Goal: Check status: Check status

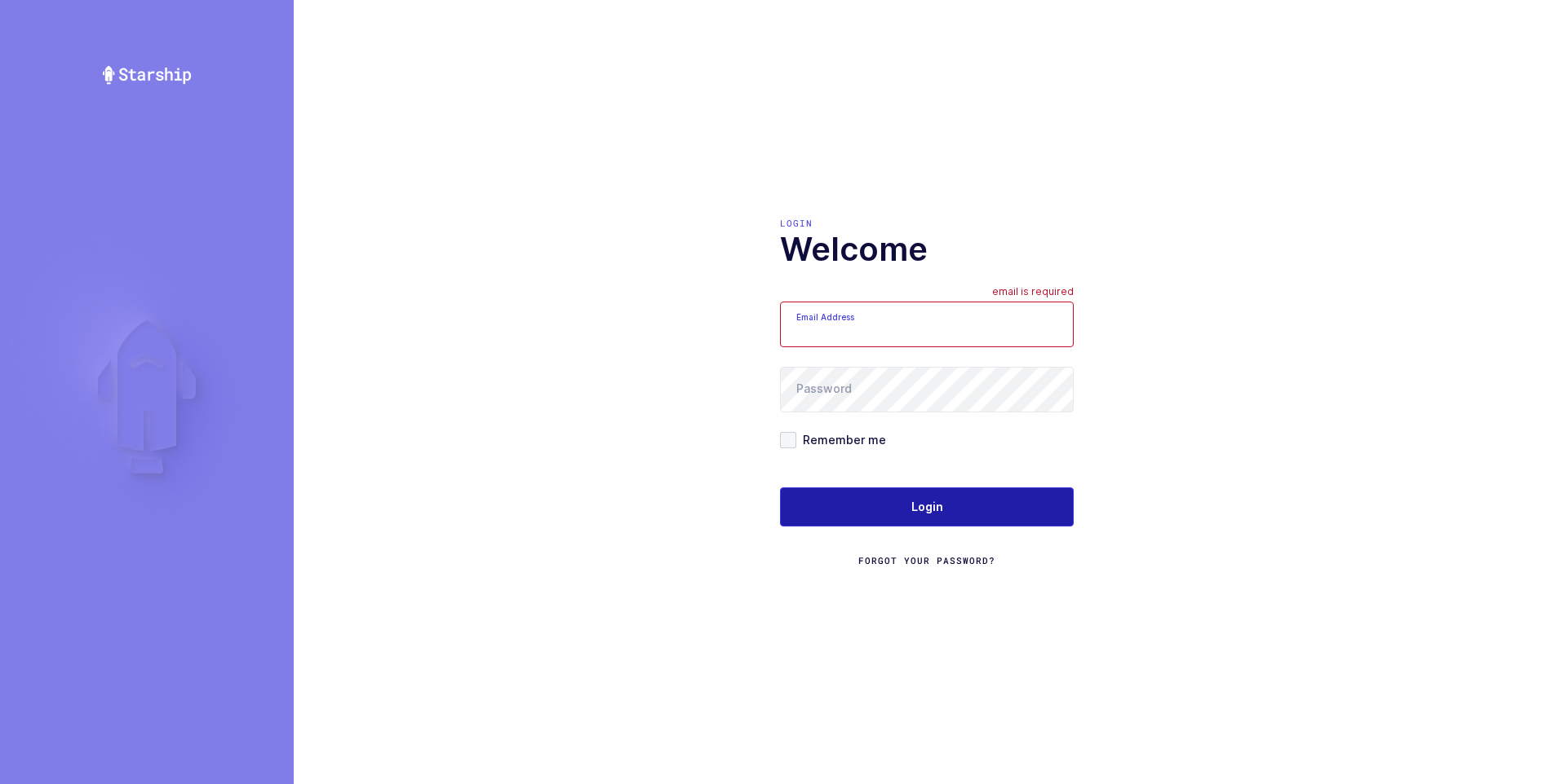
type input "ezra@janustrade.com"
click at [921, 502] on span "Login" at bounding box center [927, 507] width 32 height 16
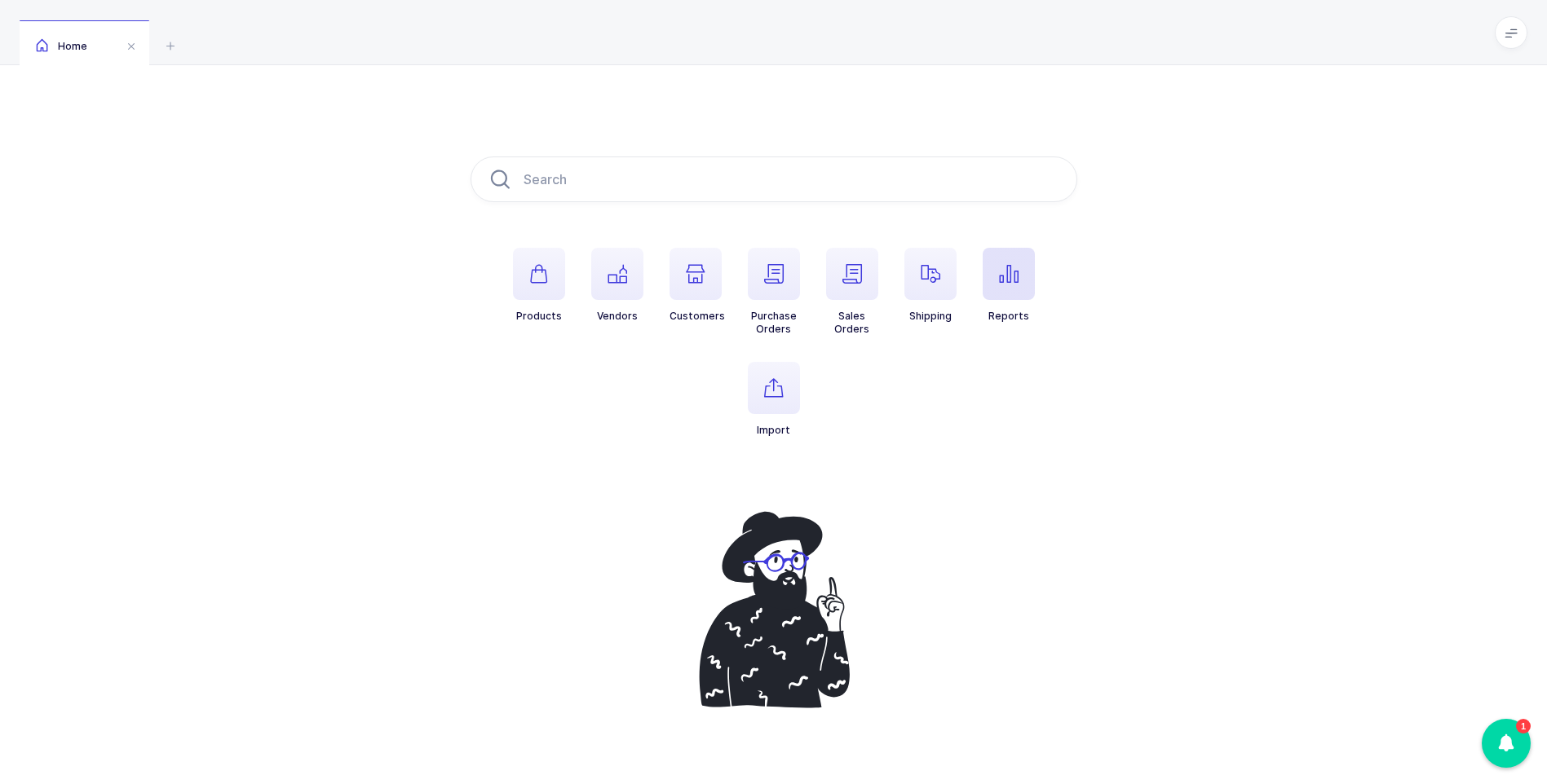
click at [994, 277] on span "button" at bounding box center [1009, 274] width 52 height 52
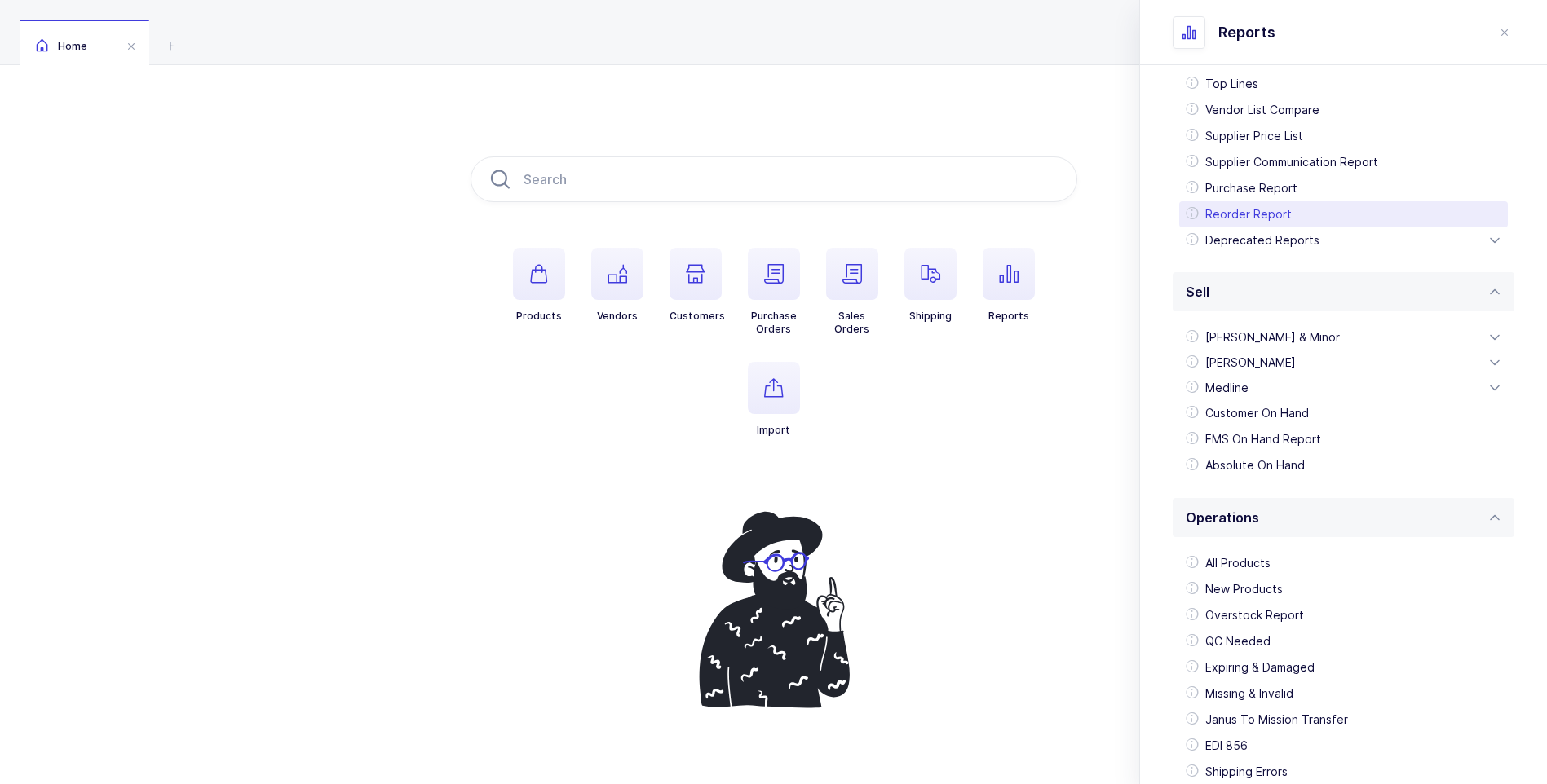
scroll to position [244, 0]
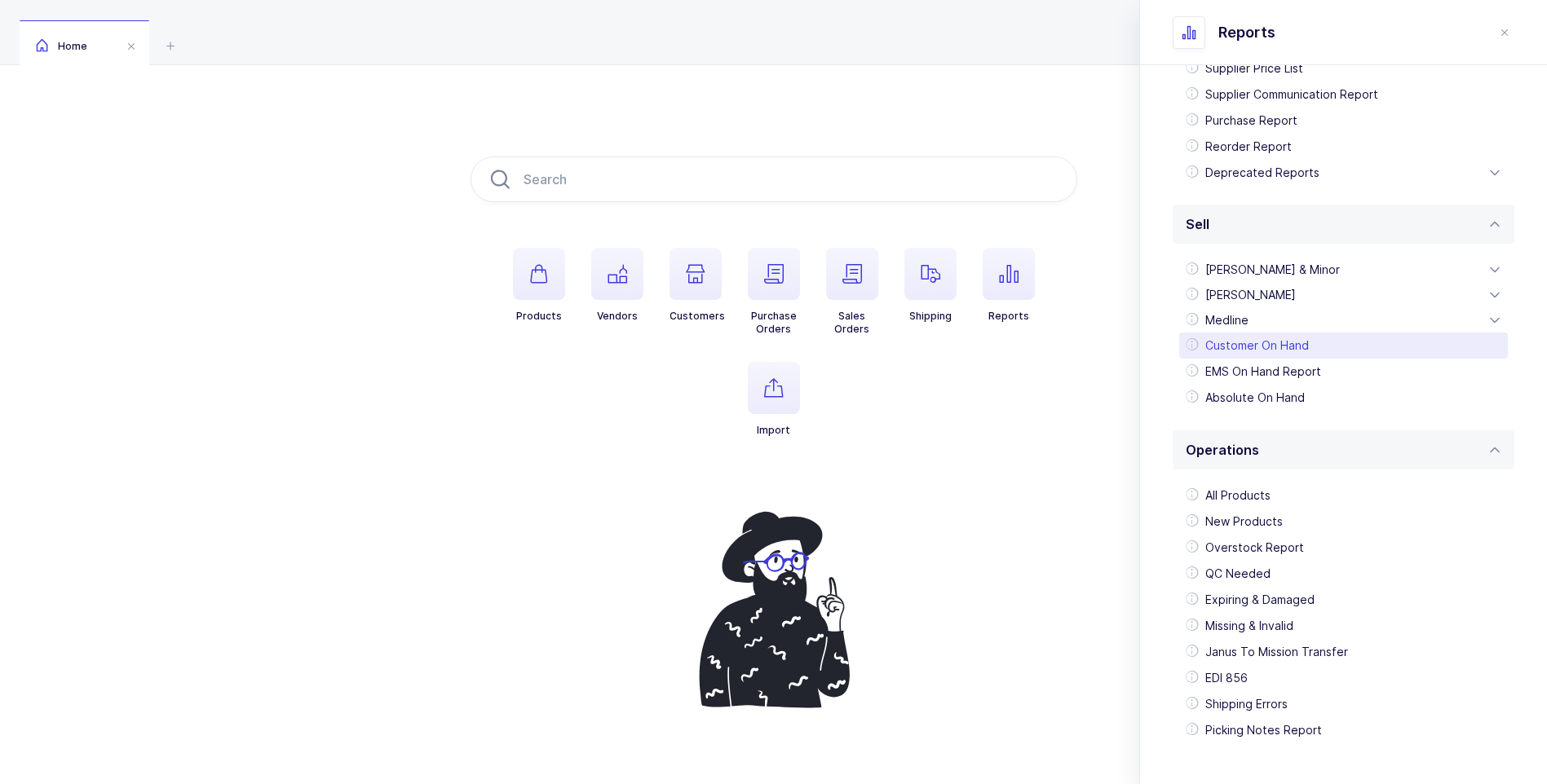
click at [1223, 346] on div "Customer On Hand" at bounding box center [1344, 346] width 329 height 26
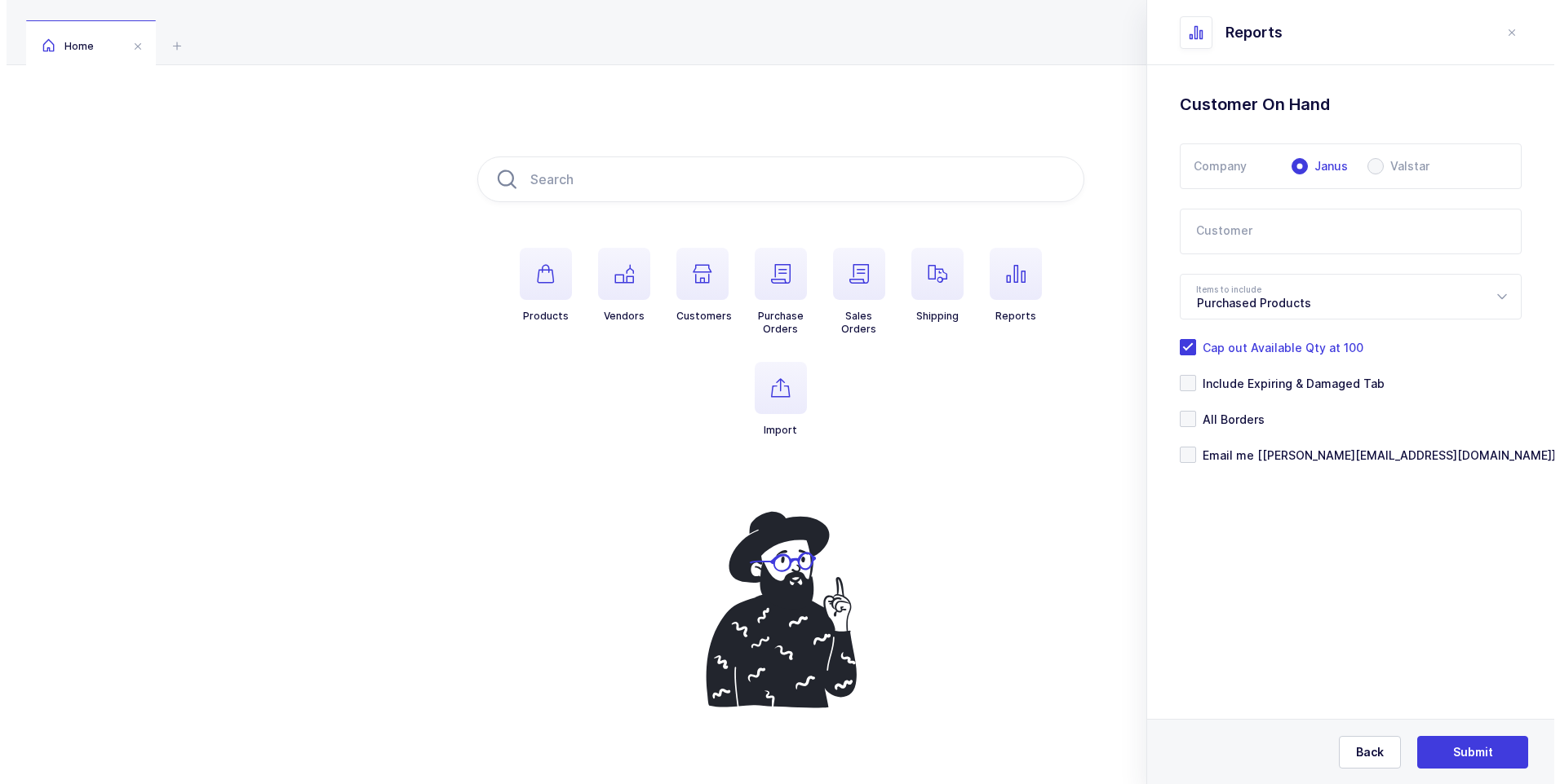
scroll to position [0, 0]
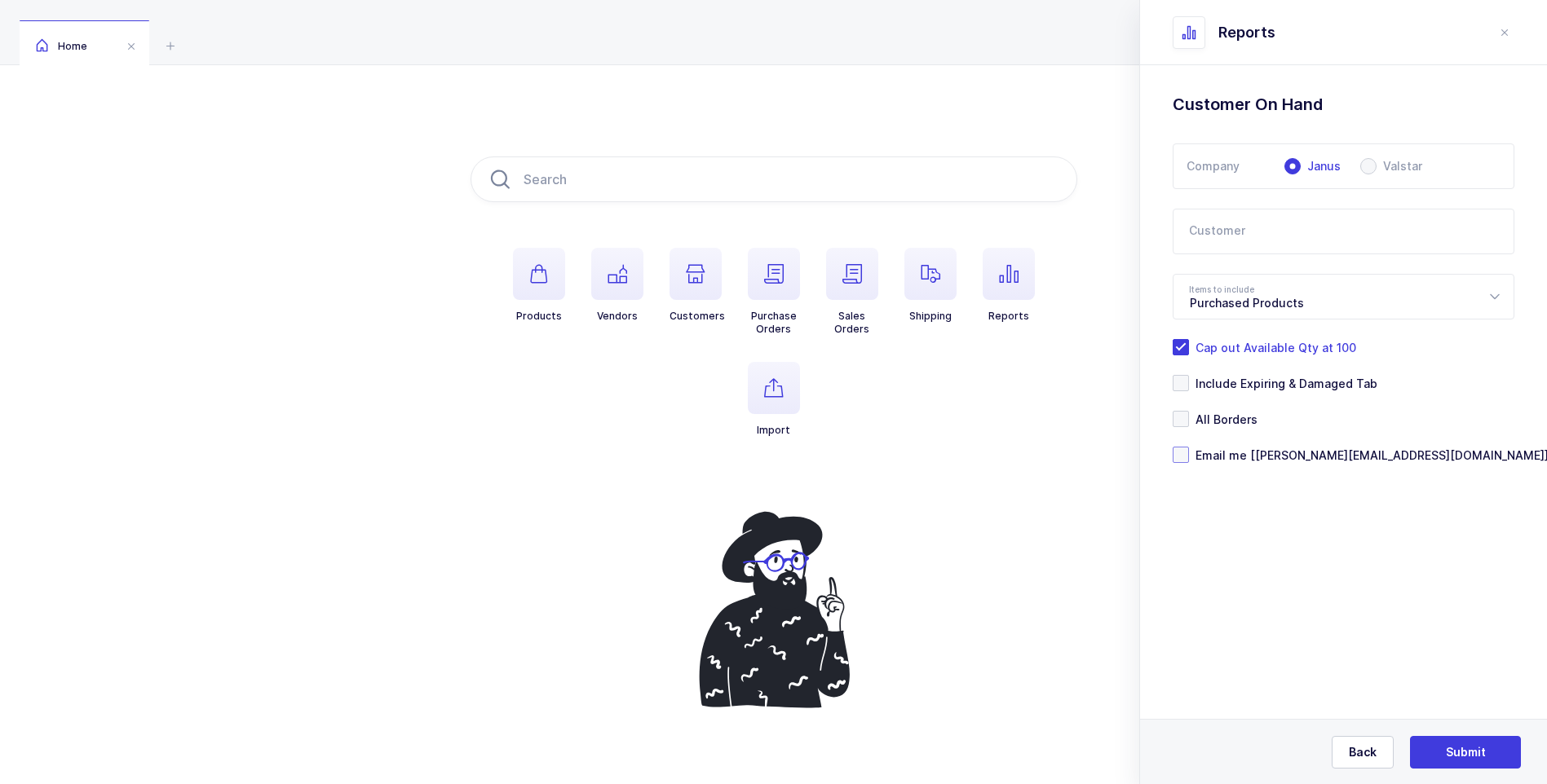
click at [1179, 456] on span at bounding box center [1181, 454] width 16 height 16
click at [1189, 446] on input "Email me [[PERSON_NAME][EMAIL_ADDRESS][DOMAIN_NAME]]" at bounding box center [1189, 446] width 0 height 0
click at [1494, 297] on icon at bounding box center [1494, 297] width 20 height 46
click at [1467, 291] on div at bounding box center [1344, 297] width 342 height 46
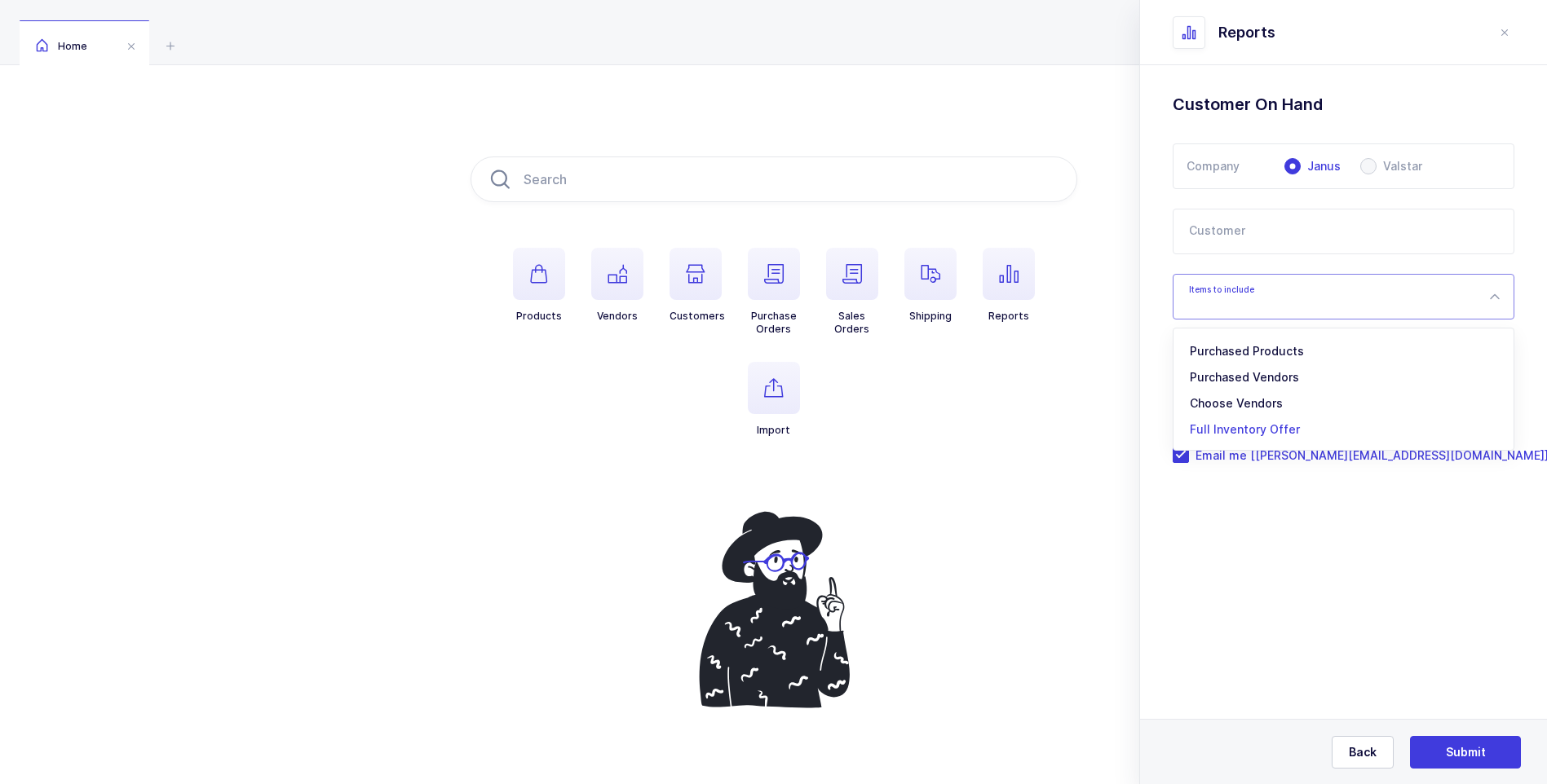
click at [1263, 428] on span "Full Inventory Offer" at bounding box center [1245, 429] width 110 height 14
type input "Full Inventory Offer"
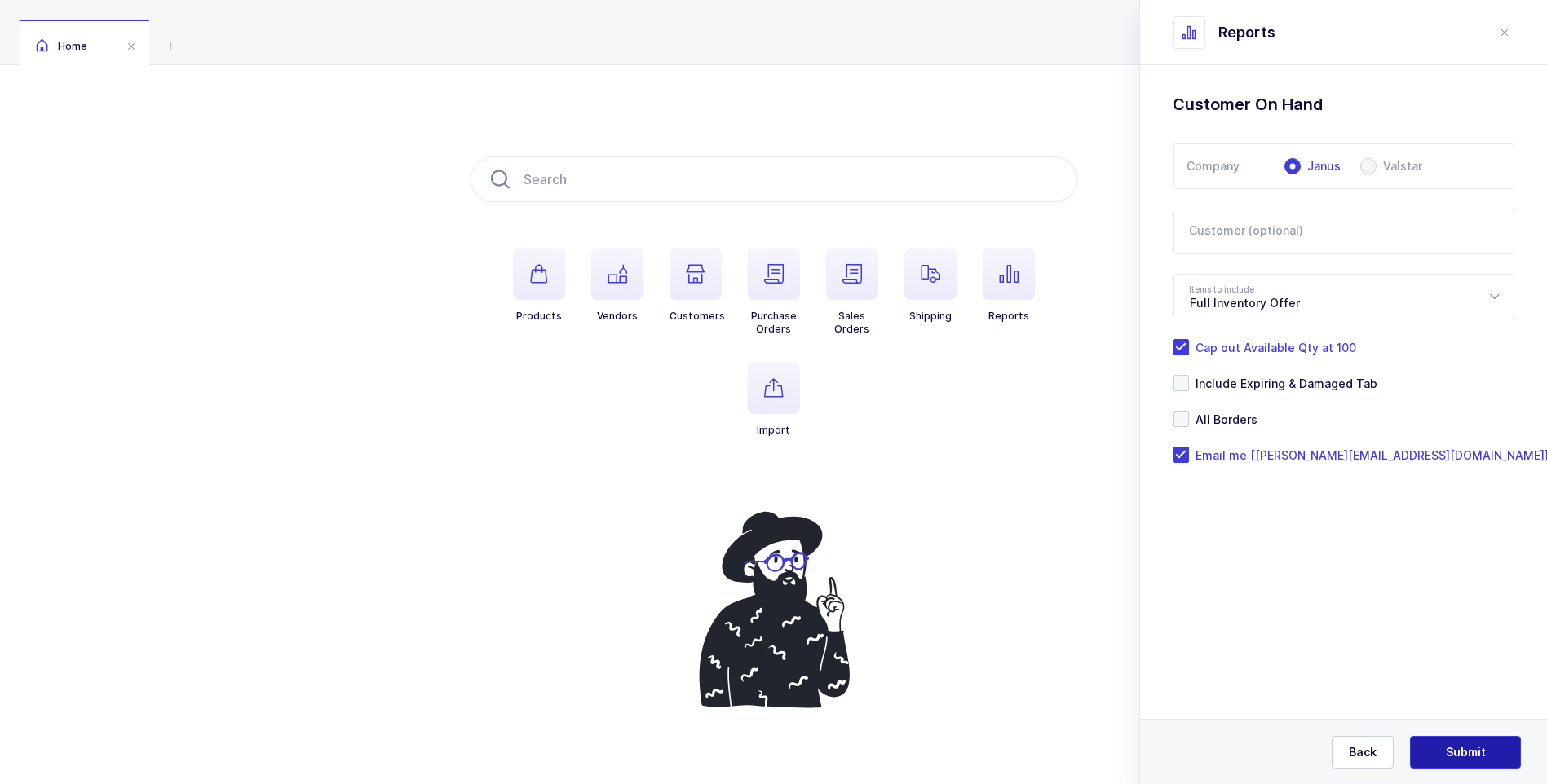
click at [1463, 747] on span "Submit" at bounding box center [1466, 752] width 40 height 16
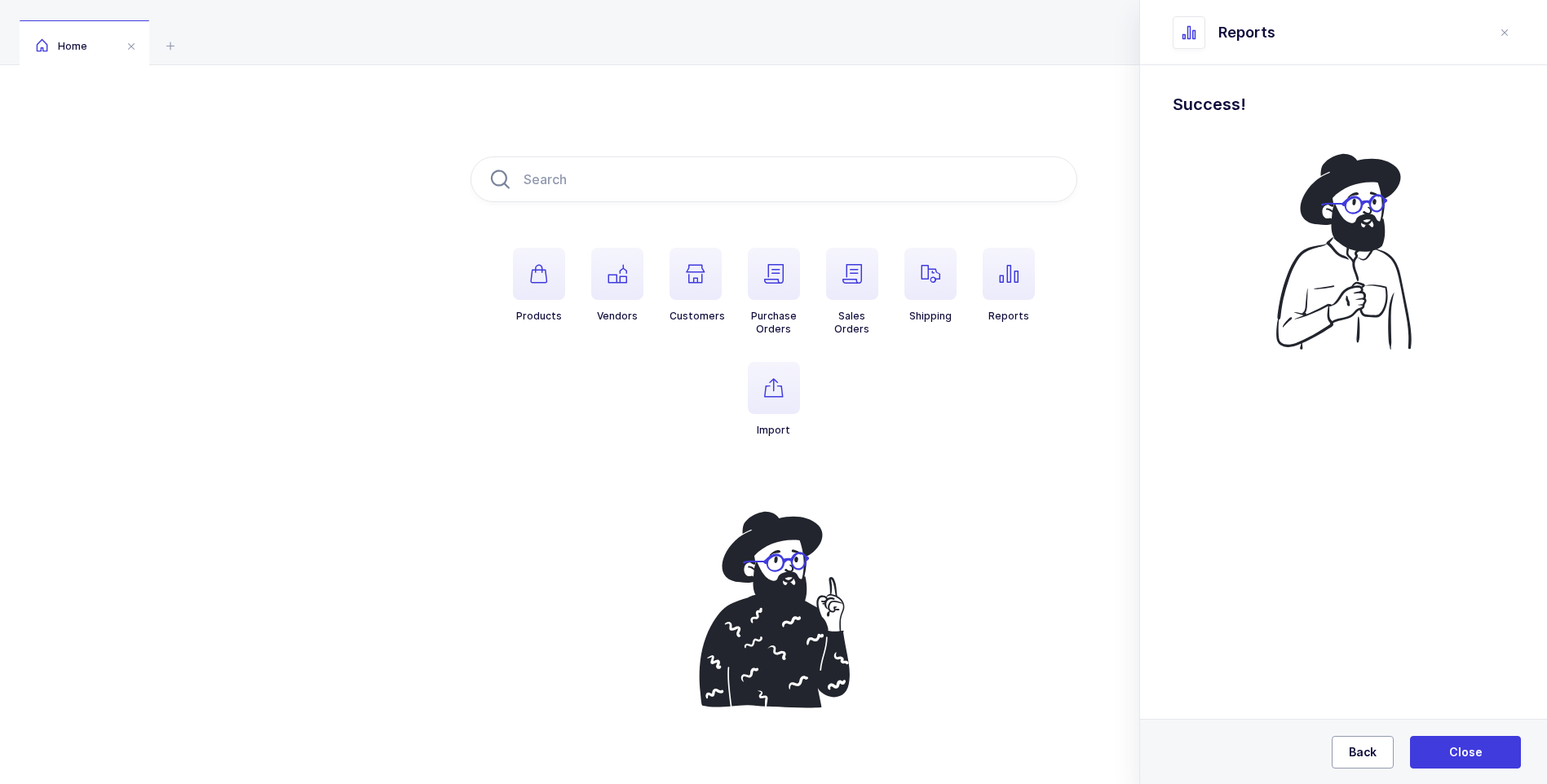
click at [1375, 747] on span "Back" at bounding box center [1363, 752] width 28 height 16
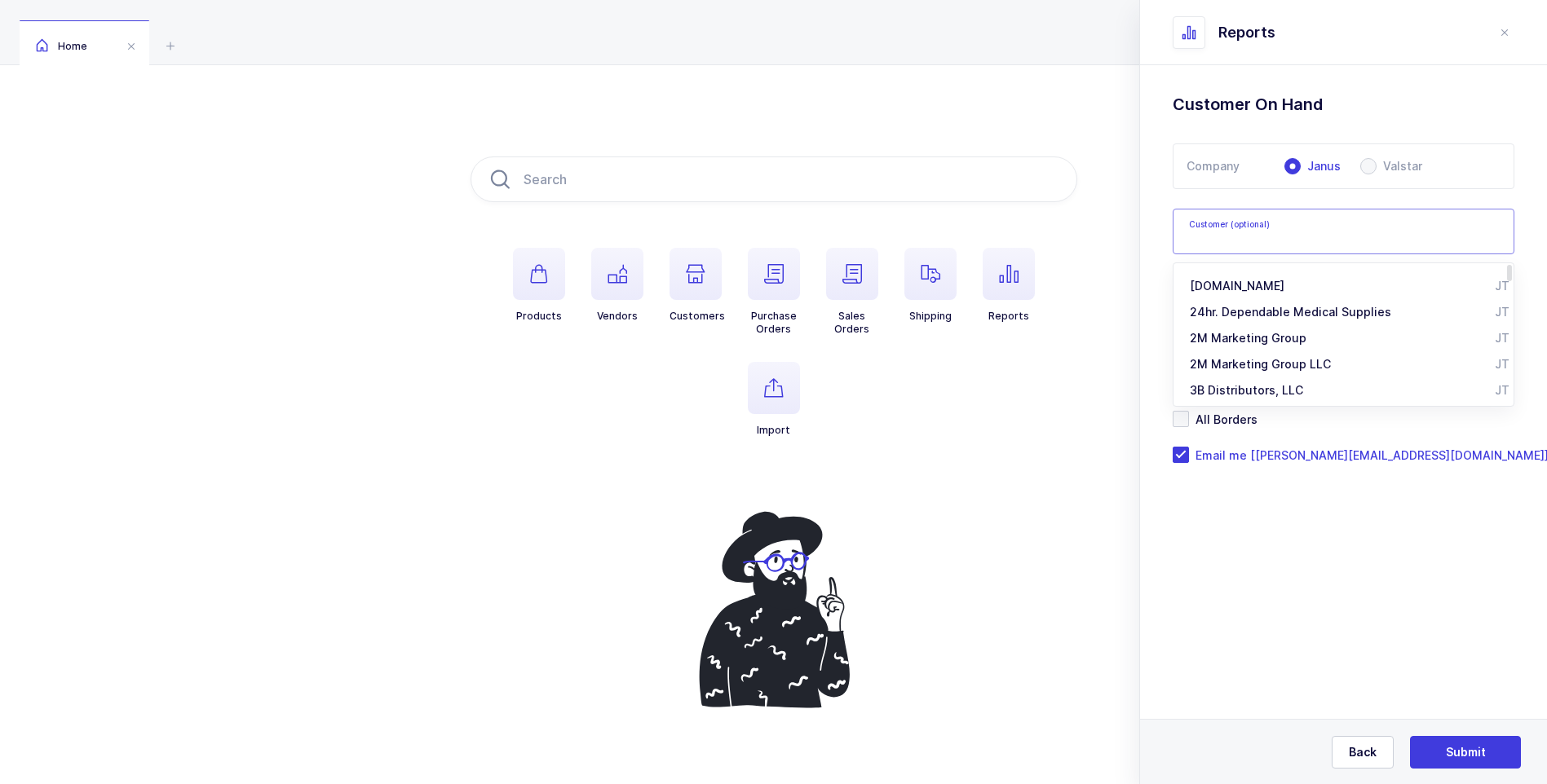
click at [1218, 235] on input "text" at bounding box center [1344, 231] width 342 height 46
click at [1216, 314] on span "CIA / Central [PERSON_NAME] Alliance" at bounding box center [1298, 312] width 215 height 14
type input "CIA / Central [PERSON_NAME] Alliance"
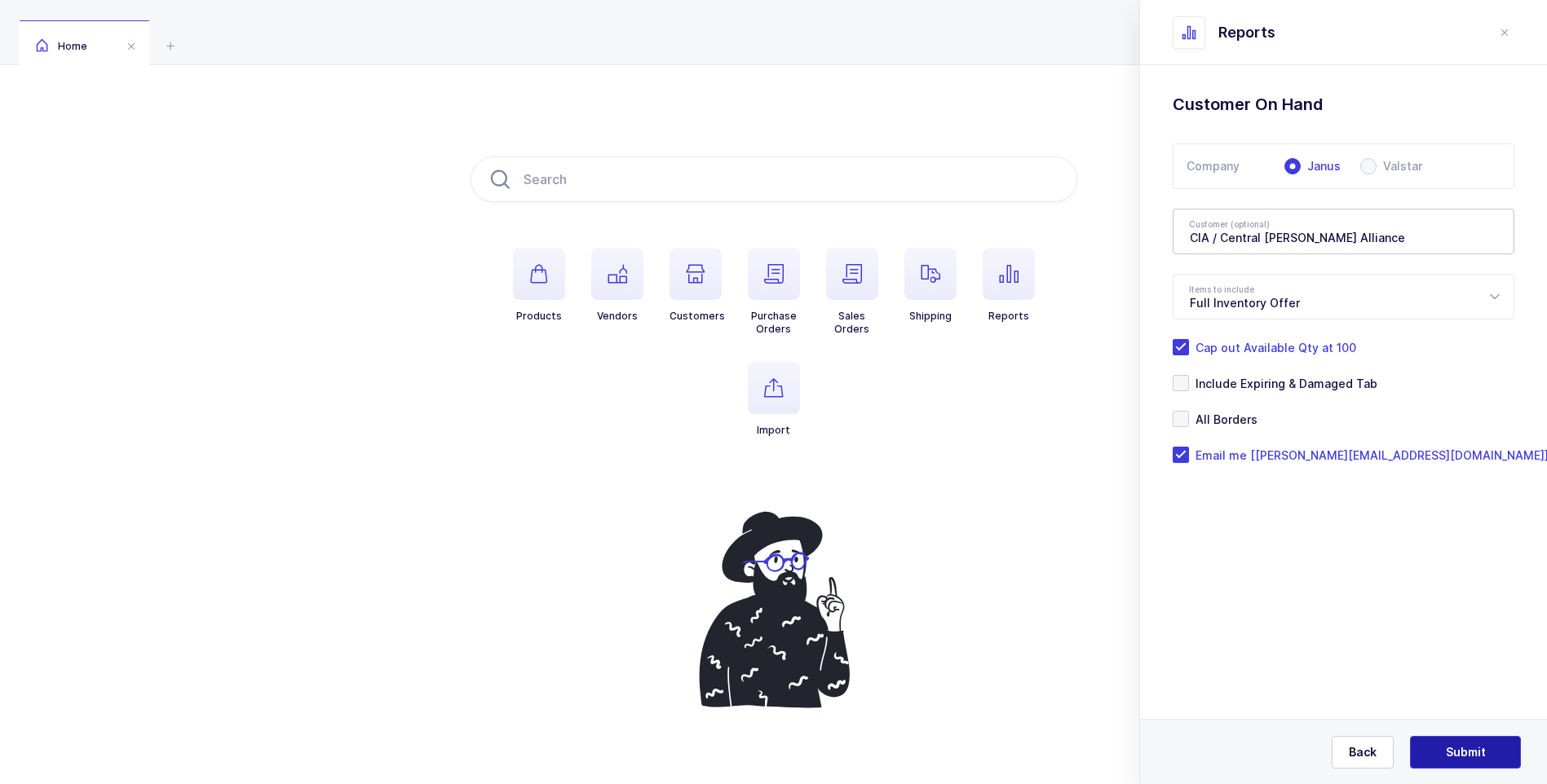
click at [1442, 751] on button "Submit" at bounding box center [1465, 752] width 111 height 33
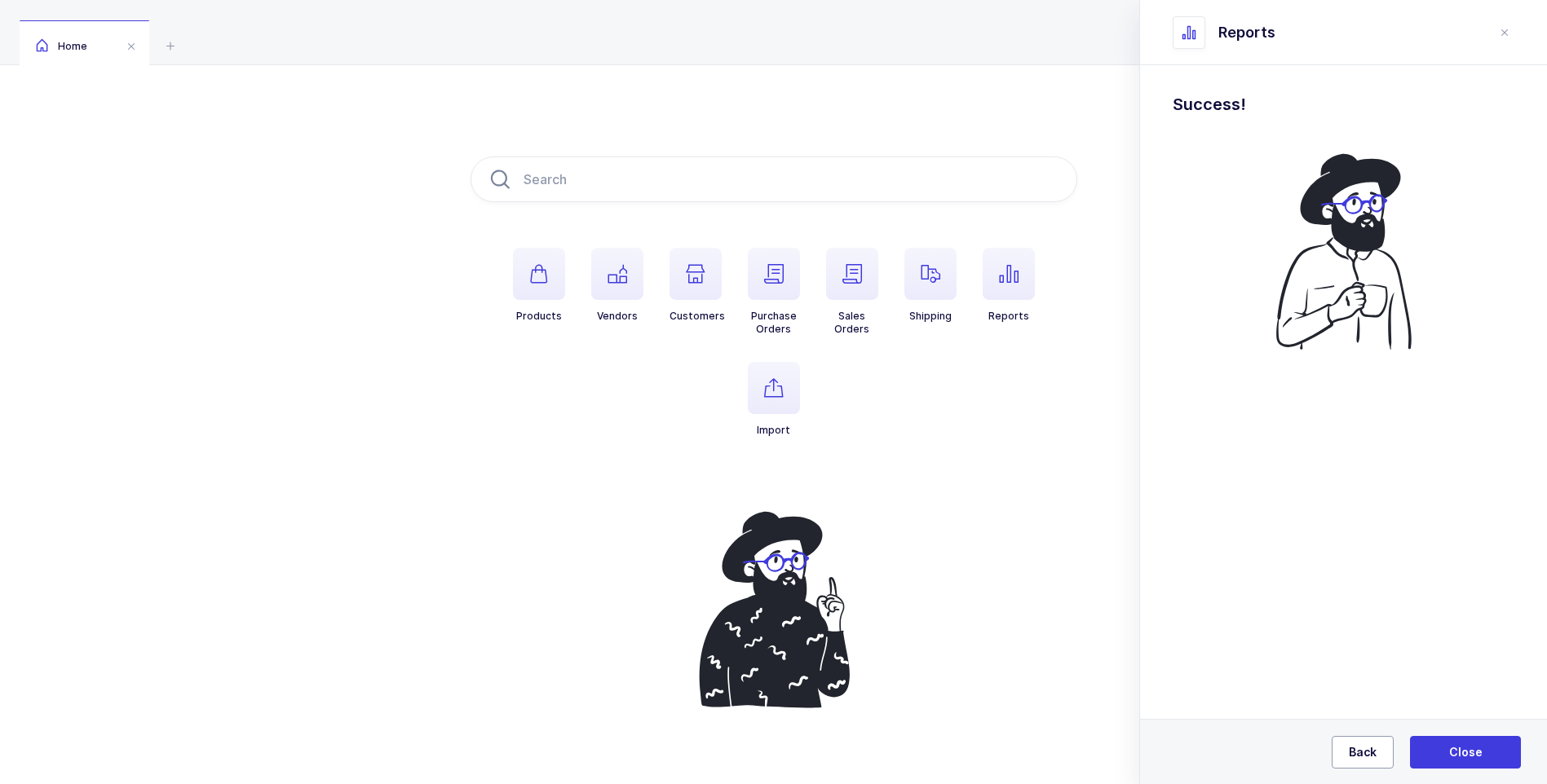
click at [1373, 746] on span "Back" at bounding box center [1363, 752] width 28 height 16
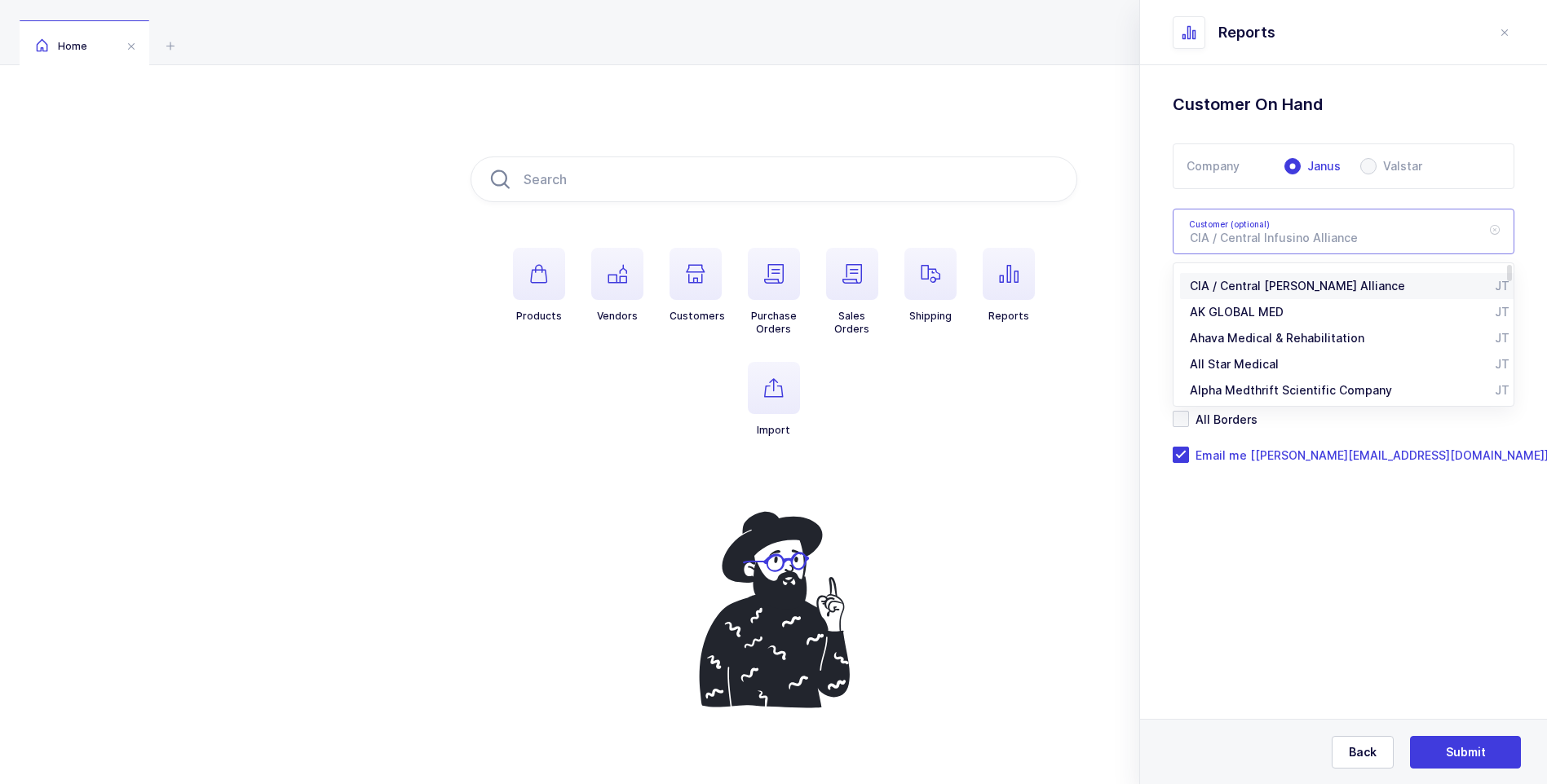
click at [1396, 240] on input "text" at bounding box center [1344, 231] width 342 height 46
click at [1495, 228] on icon at bounding box center [1494, 231] width 20 height 46
click at [1362, 240] on input "text" at bounding box center [1344, 231] width 342 height 46
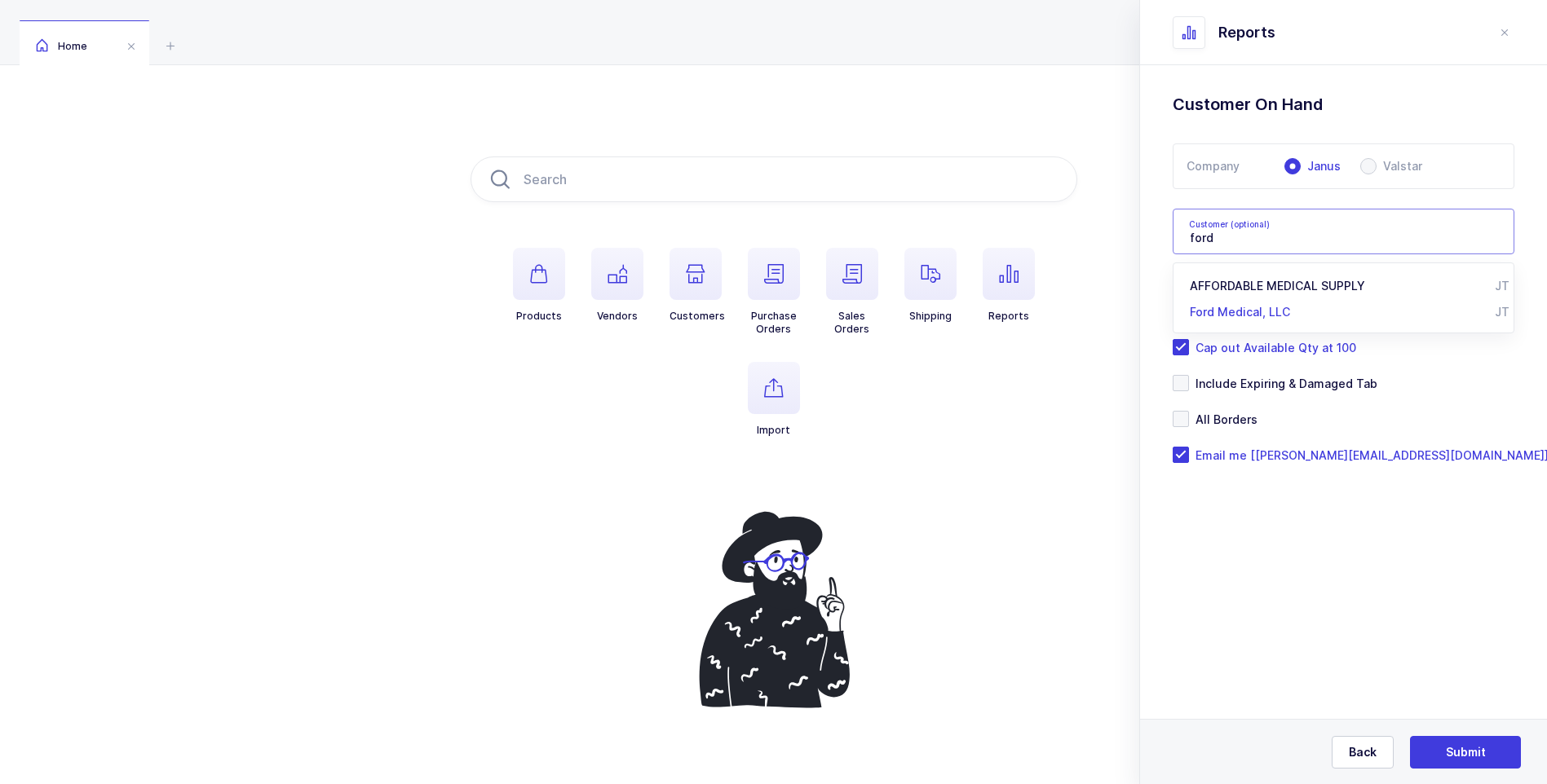
click at [1212, 314] on span "Ford Medical, LLC" at bounding box center [1240, 312] width 101 height 14
type input "Ford Medical, LLC"
click at [1465, 755] on span "Submit" at bounding box center [1466, 752] width 40 height 16
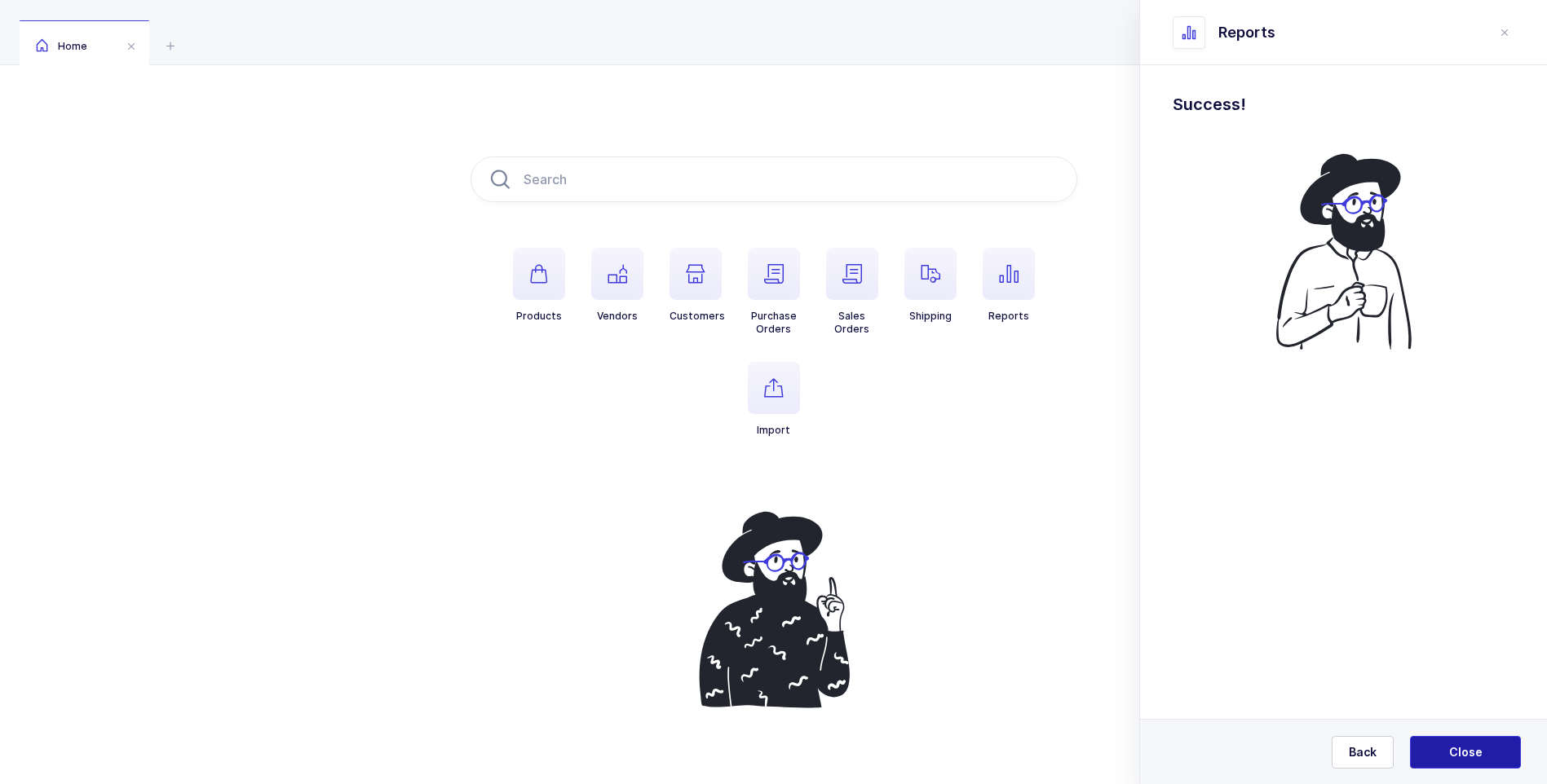
drag, startPoint x: 1471, startPoint y: 754, endPoint x: 1451, endPoint y: 749, distance: 20.6
click at [1466, 754] on span "Close" at bounding box center [1466, 752] width 34 height 16
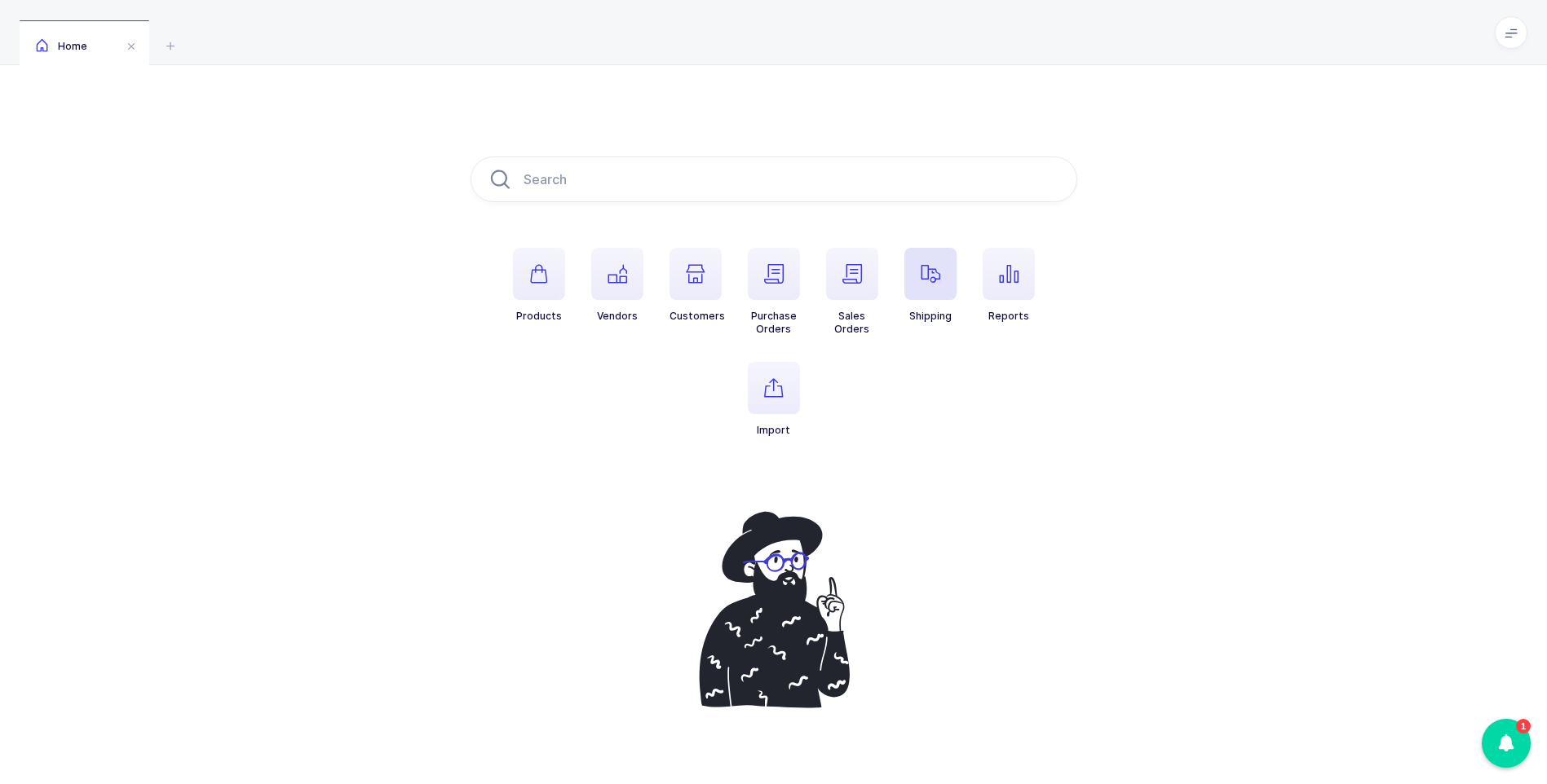
click at [922, 289] on span "button" at bounding box center [930, 274] width 52 height 52
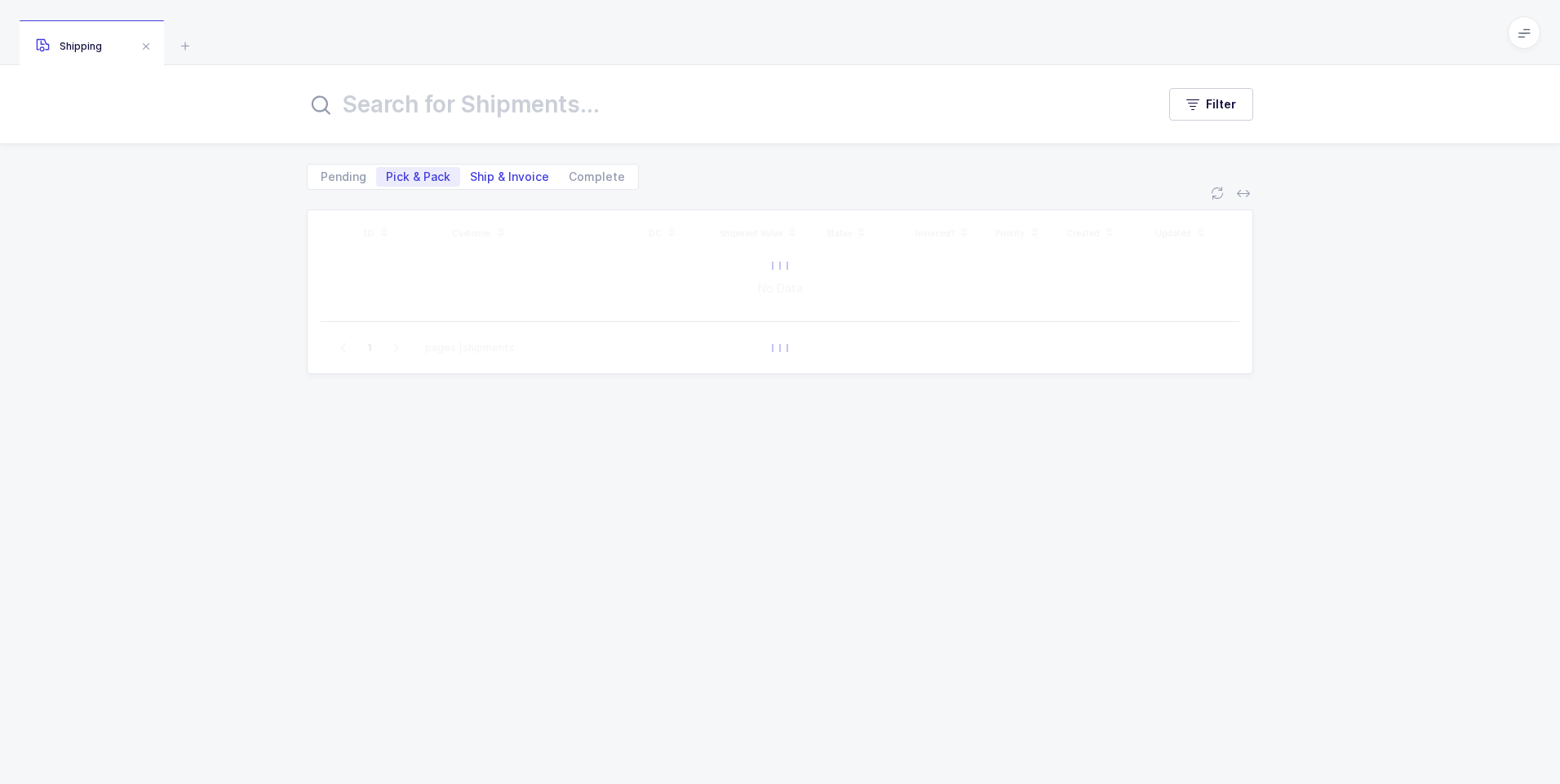
click at [498, 177] on span "Ship & Invoice" at bounding box center [508, 176] width 79 height 11
click at [470, 177] on input "Ship & Invoice" at bounding box center [465, 172] width 11 height 11
radio input "true"
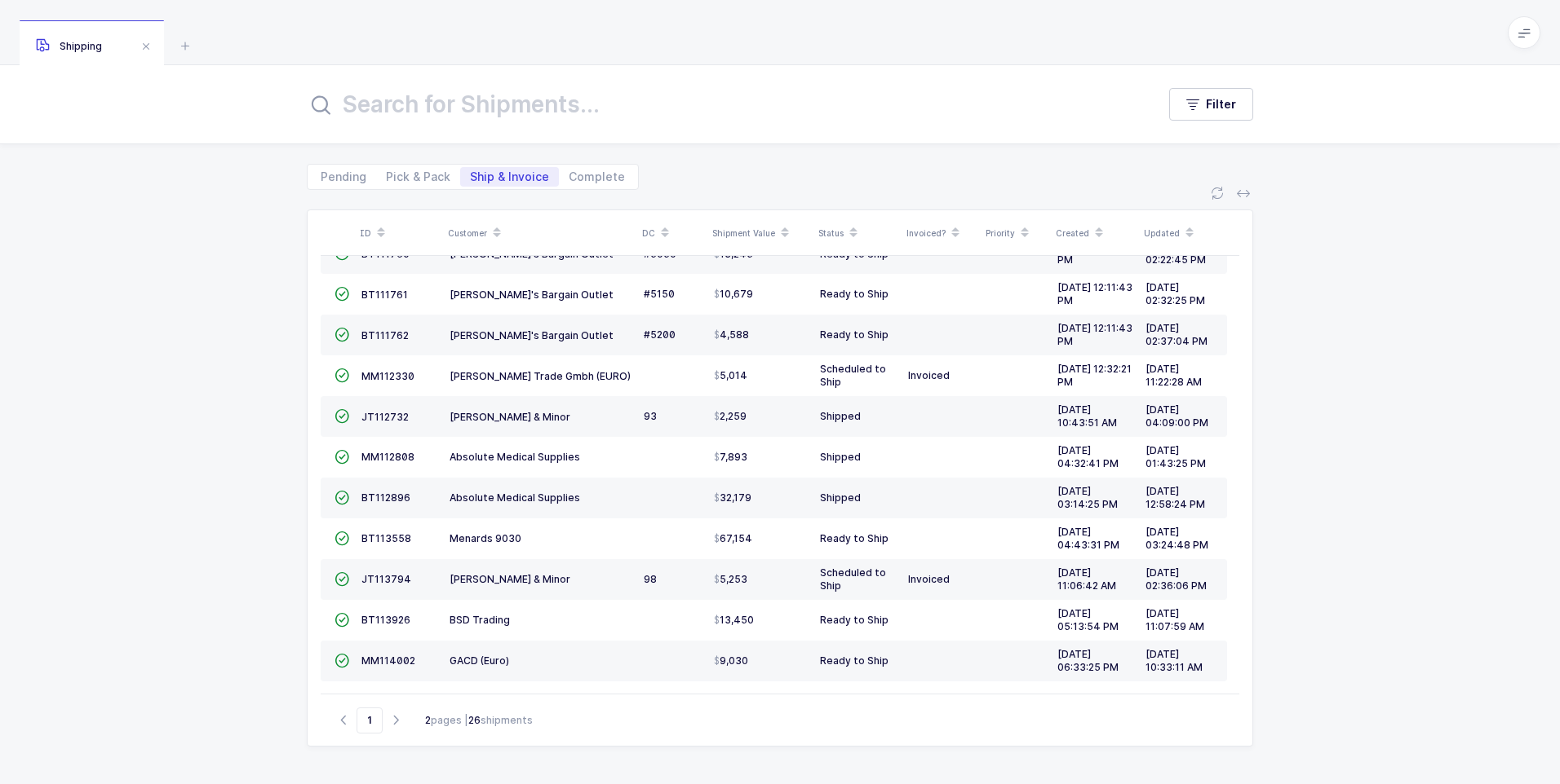
scroll to position [240, 0]
click at [382, 418] on span "JT112732" at bounding box center [384, 416] width 47 height 12
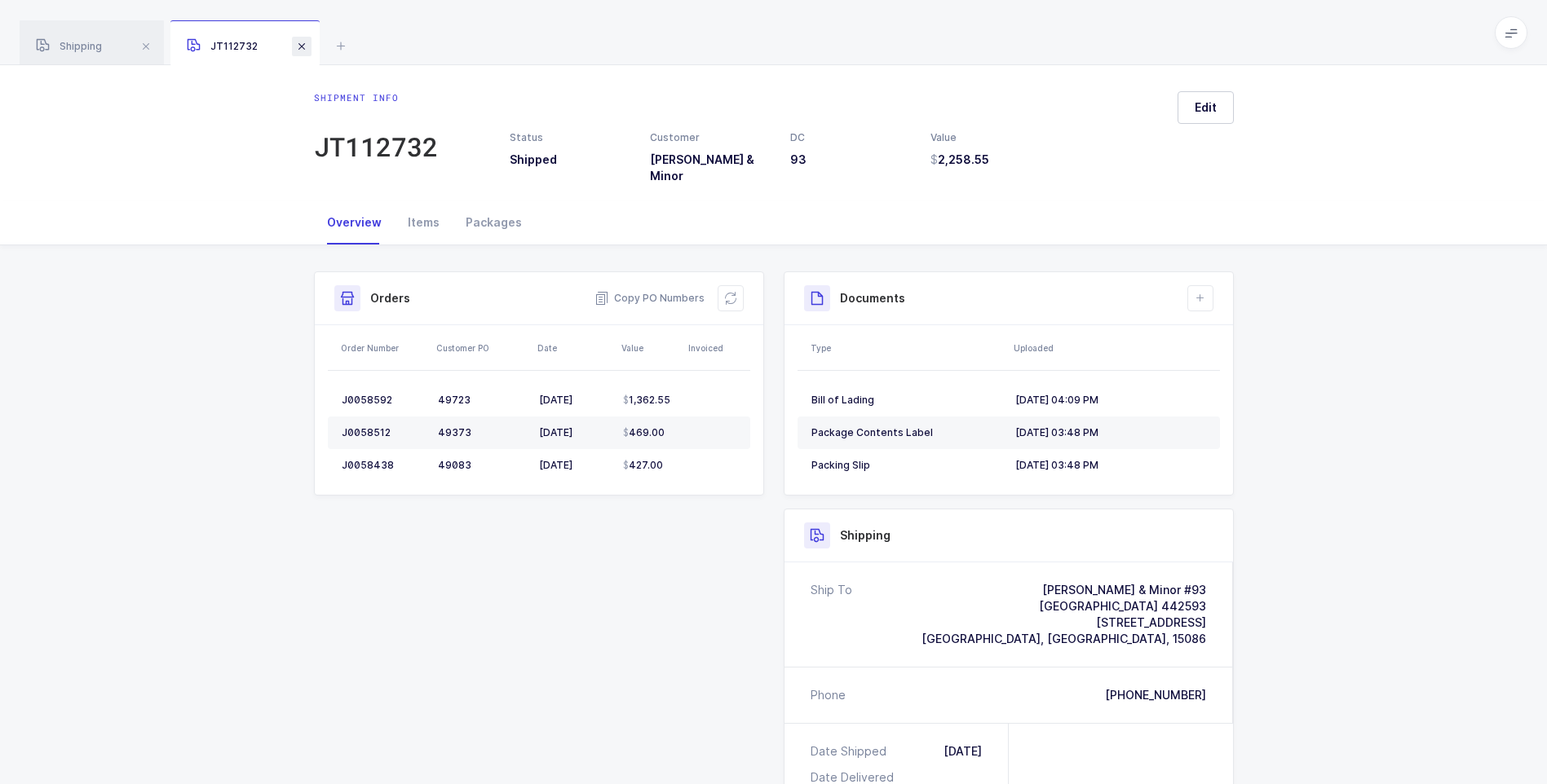
click at [298, 51] on span at bounding box center [302, 47] width 20 height 20
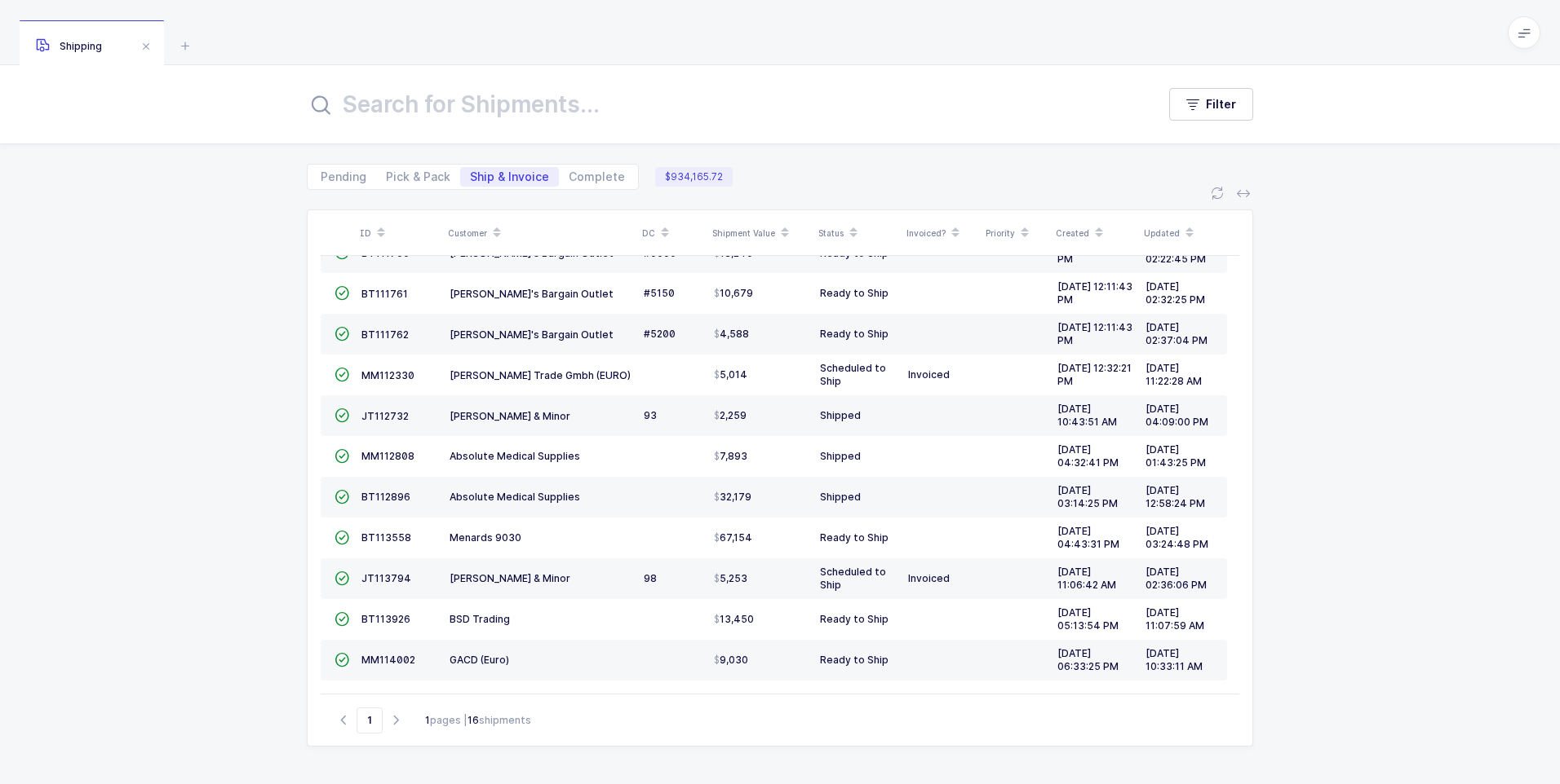
scroll to position [194, 0]
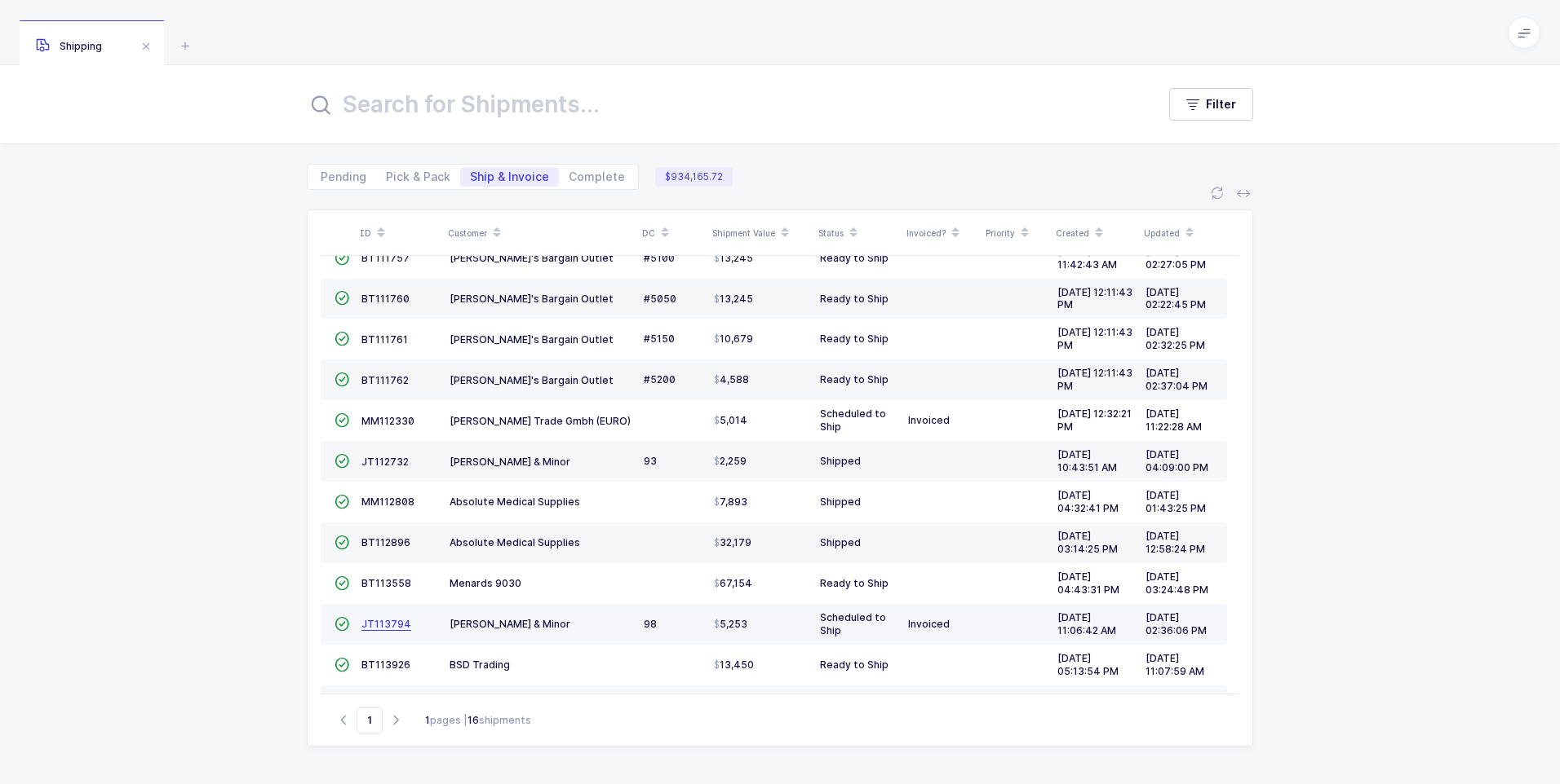
click at [383, 630] on span "JT113794" at bounding box center [386, 624] width 50 height 12
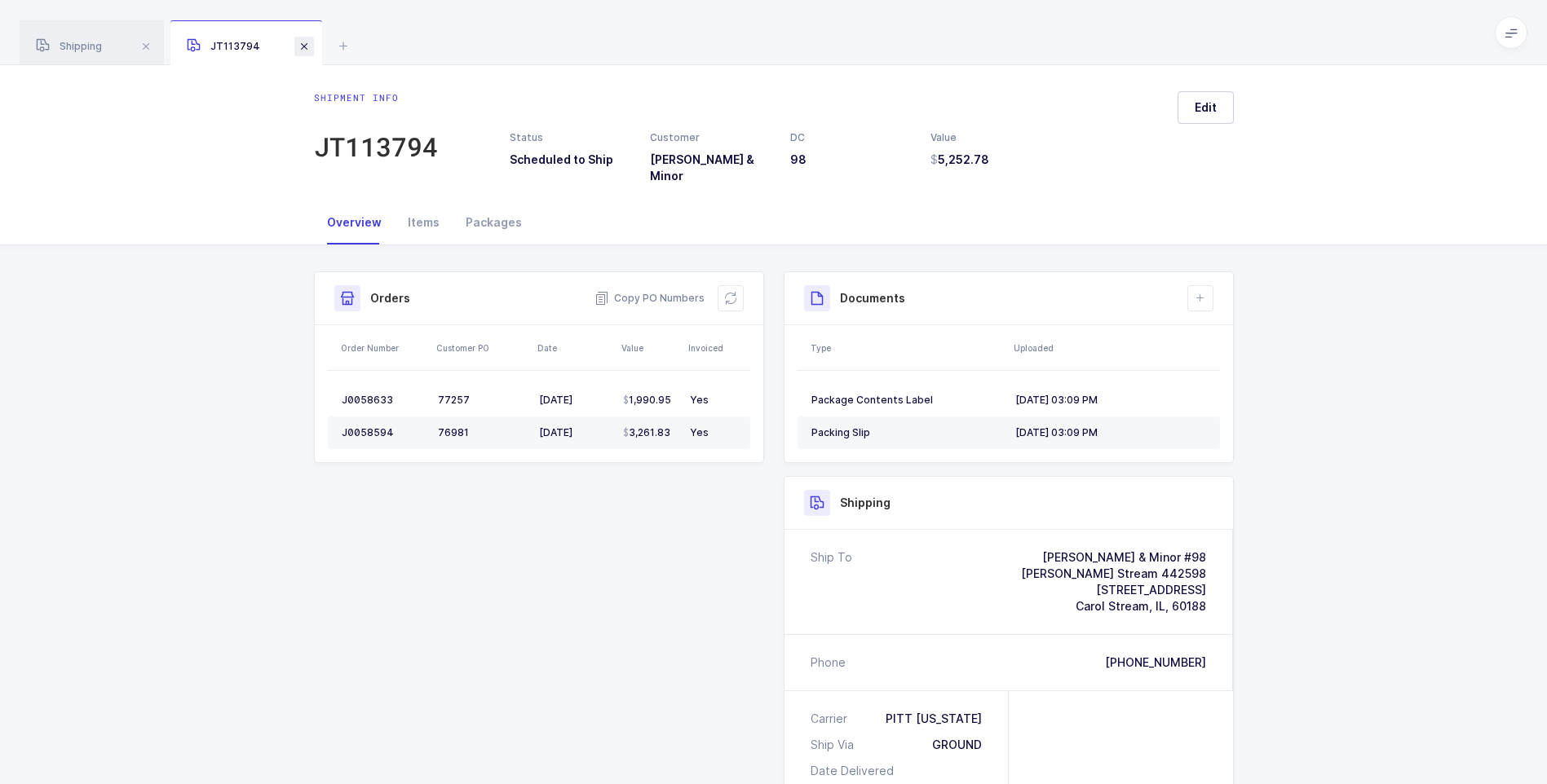
click at [307, 47] on span at bounding box center [304, 47] width 20 height 20
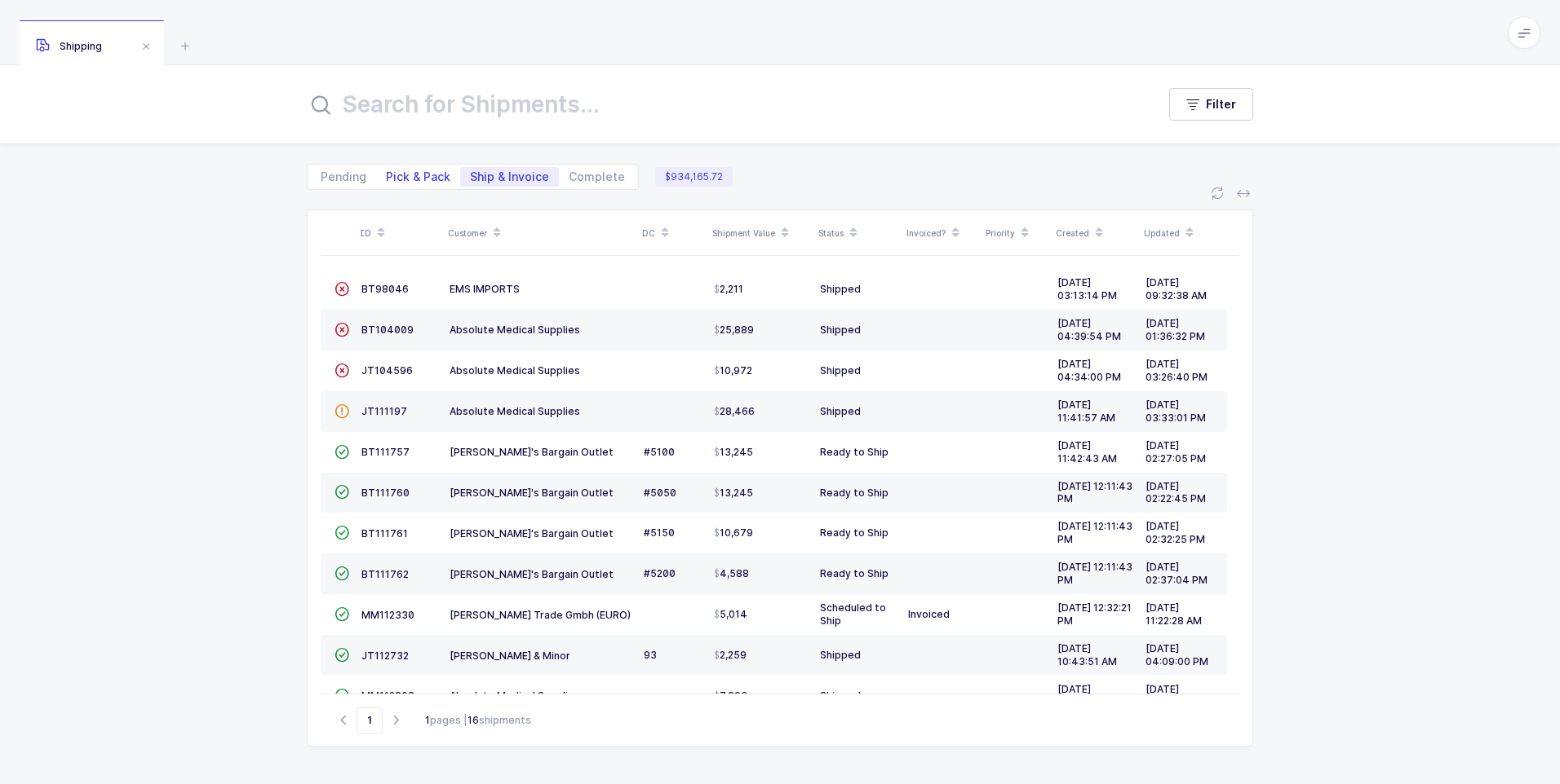
click at [408, 175] on span "Pick & Pack" at bounding box center [418, 176] width 65 height 11
click at [387, 175] on input "Pick & Pack" at bounding box center [381, 172] width 11 height 11
radio input "true"
radio input "false"
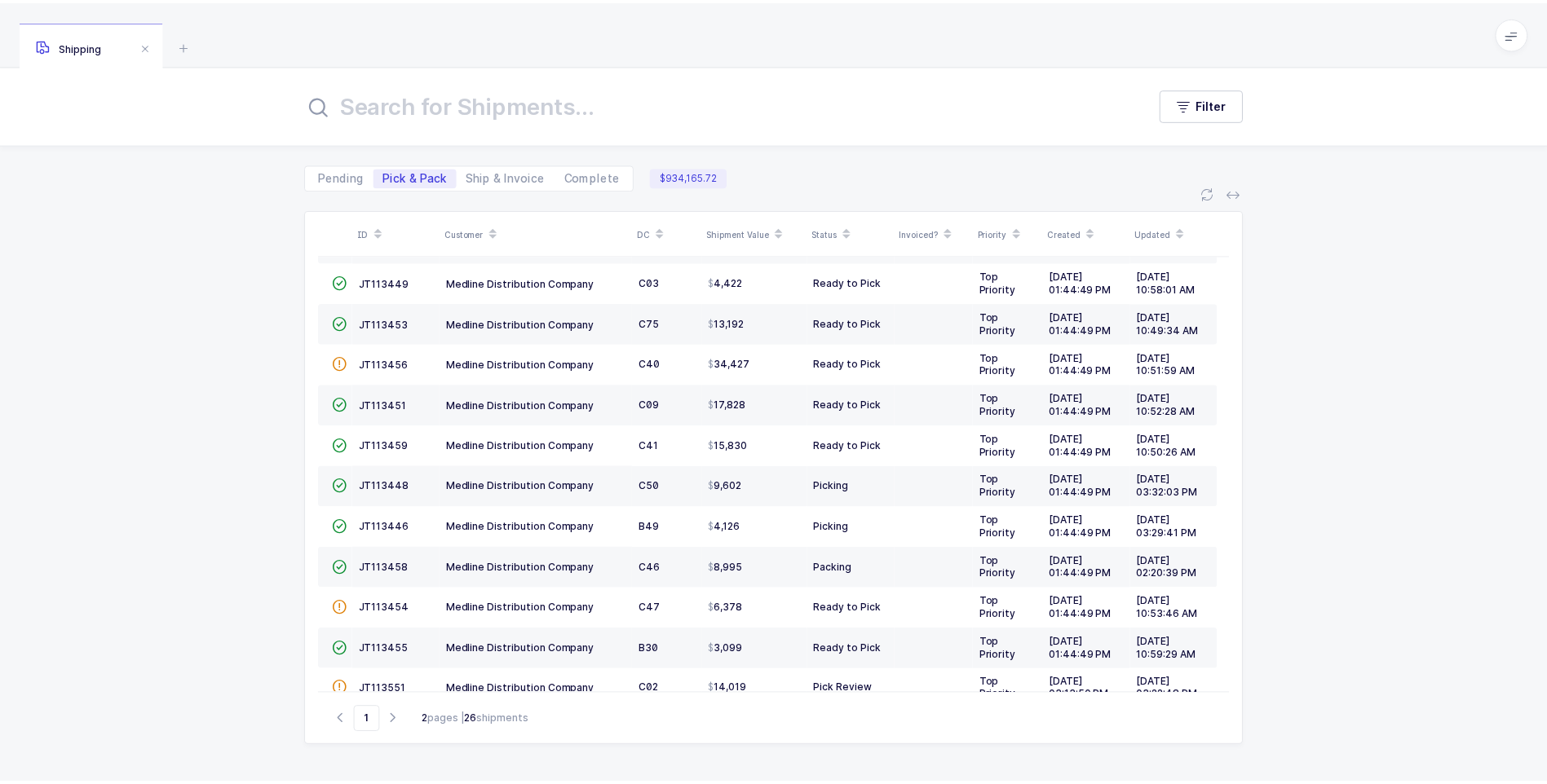
scroll to position [239, 0]
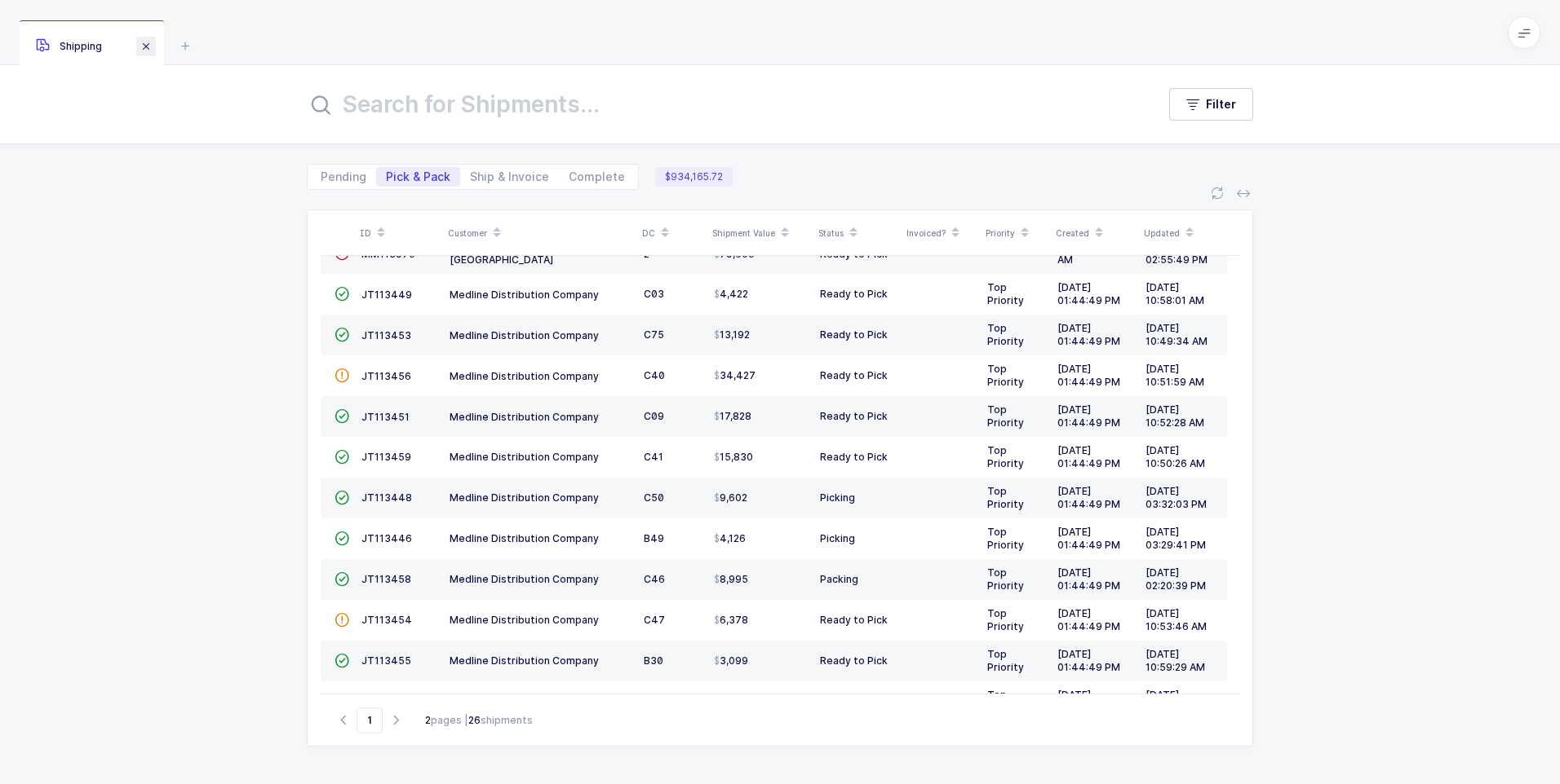
click at [151, 47] on span at bounding box center [147, 47] width 20 height 20
